Goal: Task Accomplishment & Management: Manage account settings

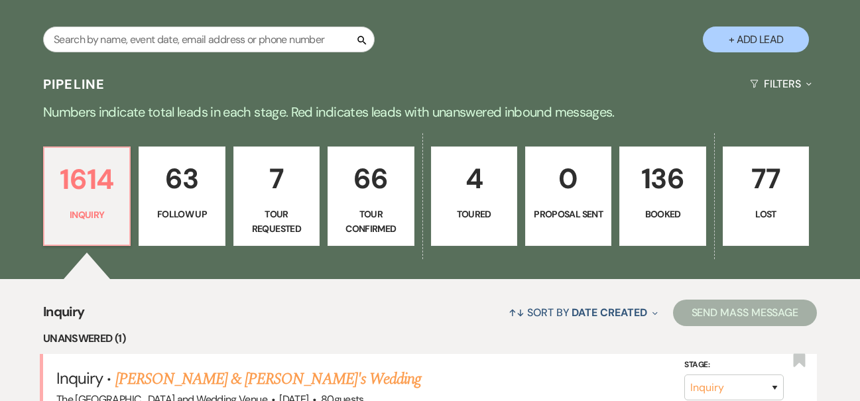
scroll to position [255, 0]
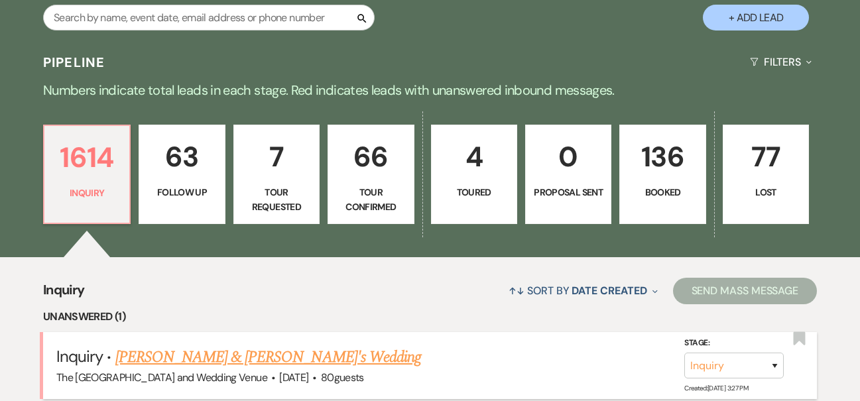
click at [248, 362] on link "[PERSON_NAME] & [PERSON_NAME]'s Wedding" at bounding box center [268, 357] width 306 height 24
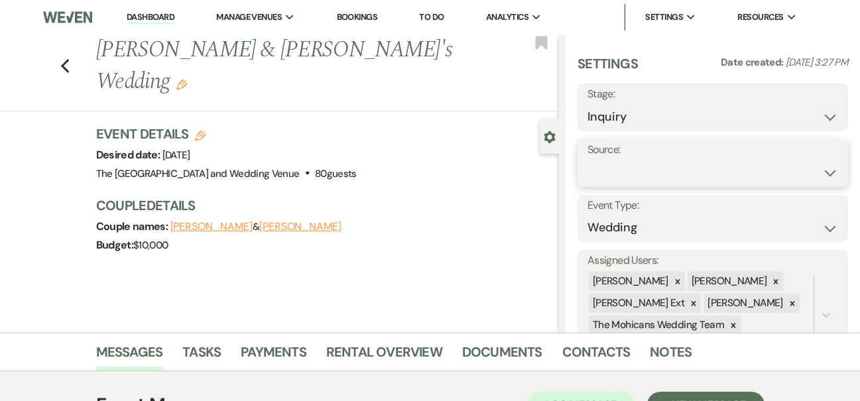
click at [679, 168] on select "Weven Venue Website Instagram Facebook Pinterest Google The Knot Wedding Wire H…" at bounding box center [712, 173] width 251 height 26
select select "5"
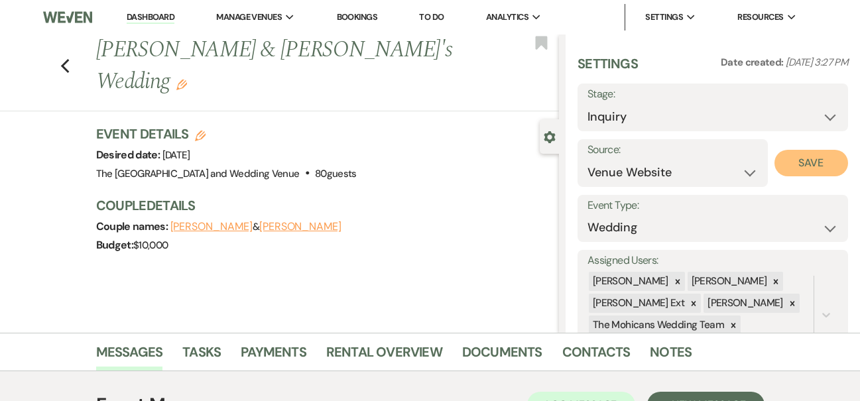
click at [807, 160] on button "Save" at bounding box center [811, 163] width 74 height 27
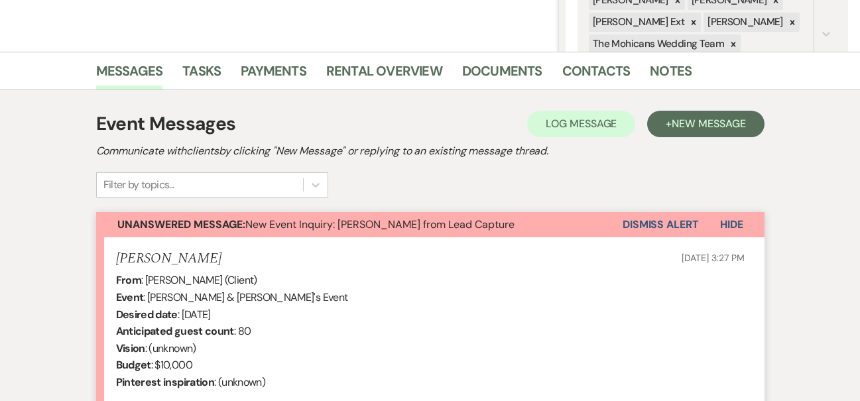
scroll to position [309, 0]
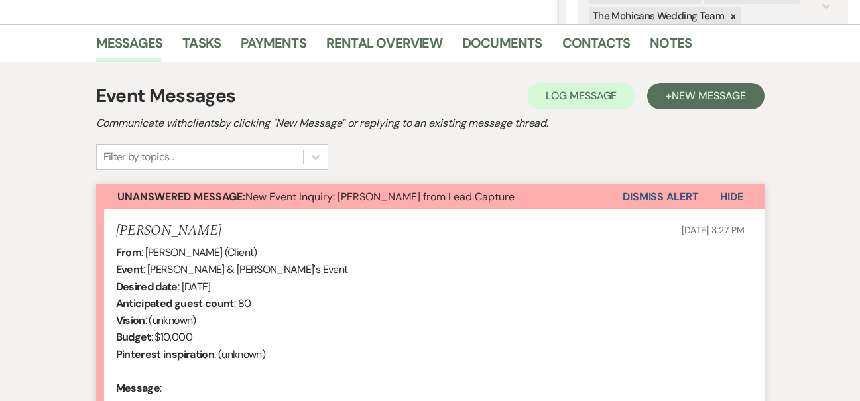
click at [640, 192] on button "Dismiss Alert" at bounding box center [660, 196] width 76 height 25
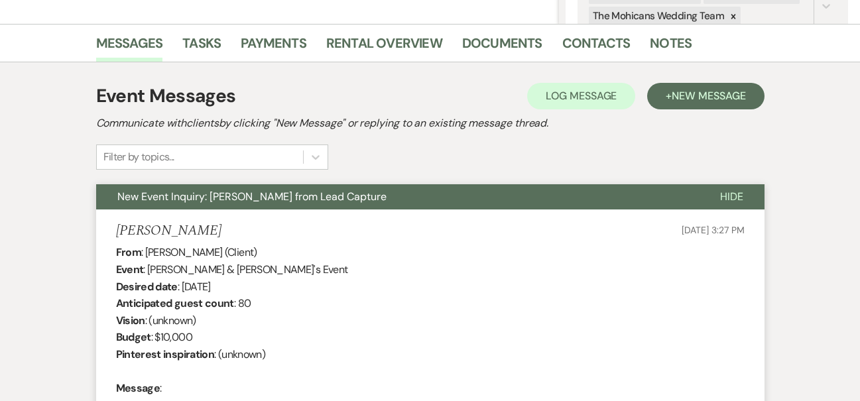
scroll to position [0, 0]
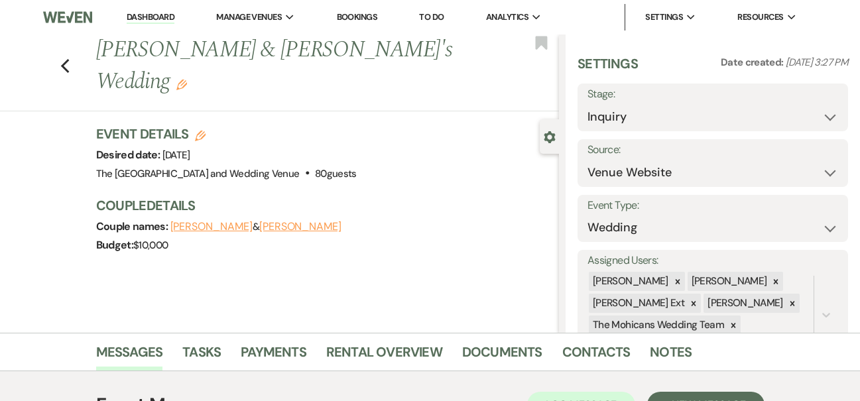
click at [146, 17] on link "Dashboard" at bounding box center [151, 17] width 48 height 13
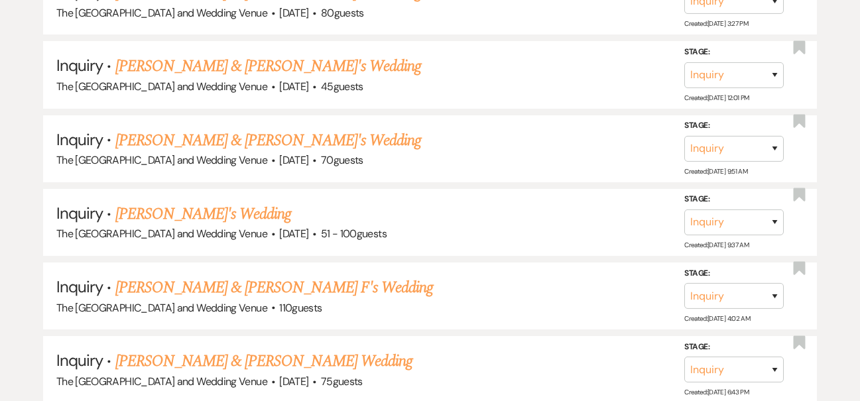
scroll to position [830, 0]
